Goal: Information Seeking & Learning: Learn about a topic

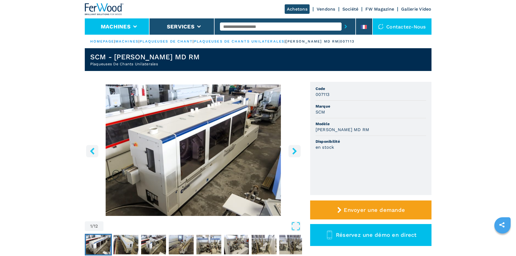
click at [117, 31] on li "Machines" at bounding box center [117, 26] width 65 height 16
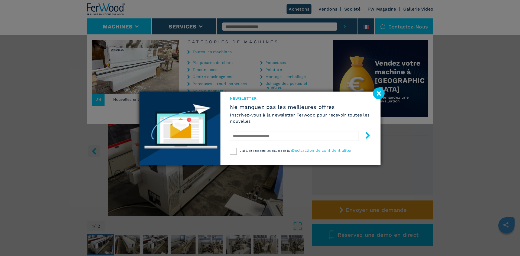
click at [382, 89] on image at bounding box center [379, 93] width 12 height 12
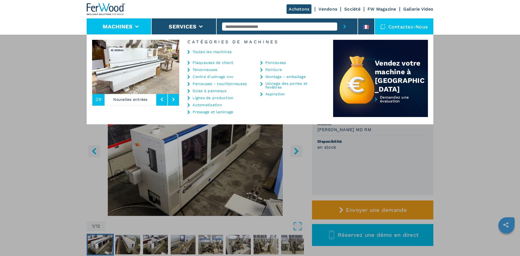
click at [28, 83] on div "Machines Plaqueuses de chant Tenonneuses Centre d'usinage cnc Perceuses - touri…" at bounding box center [260, 162] width 520 height 256
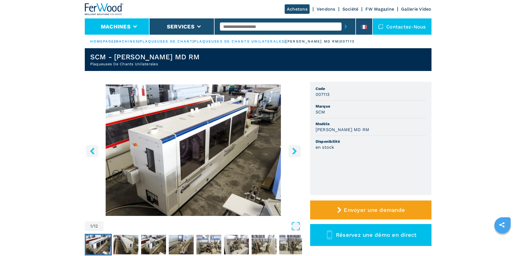
click at [112, 24] on button "Machines" at bounding box center [116, 26] width 30 height 6
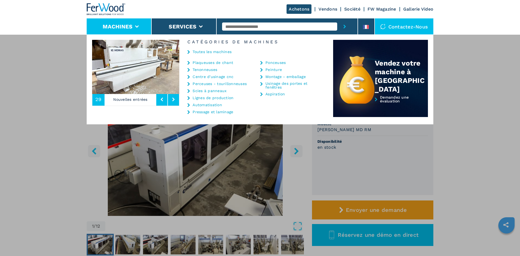
click at [264, 76] on div "Montage - emballage" at bounding box center [289, 76] width 59 height 4
click at [272, 75] on link "Montage - emballage" at bounding box center [285, 77] width 40 height 4
click at [278, 77] on link "Montage - emballage" at bounding box center [285, 77] width 40 height 4
click at [301, 77] on link "Montage - emballage" at bounding box center [285, 77] width 40 height 4
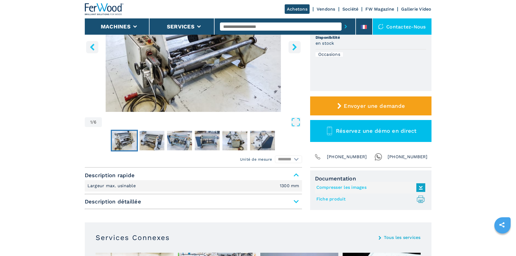
scroll to position [36, 0]
